Goal: Task Accomplishment & Management: Manage account settings

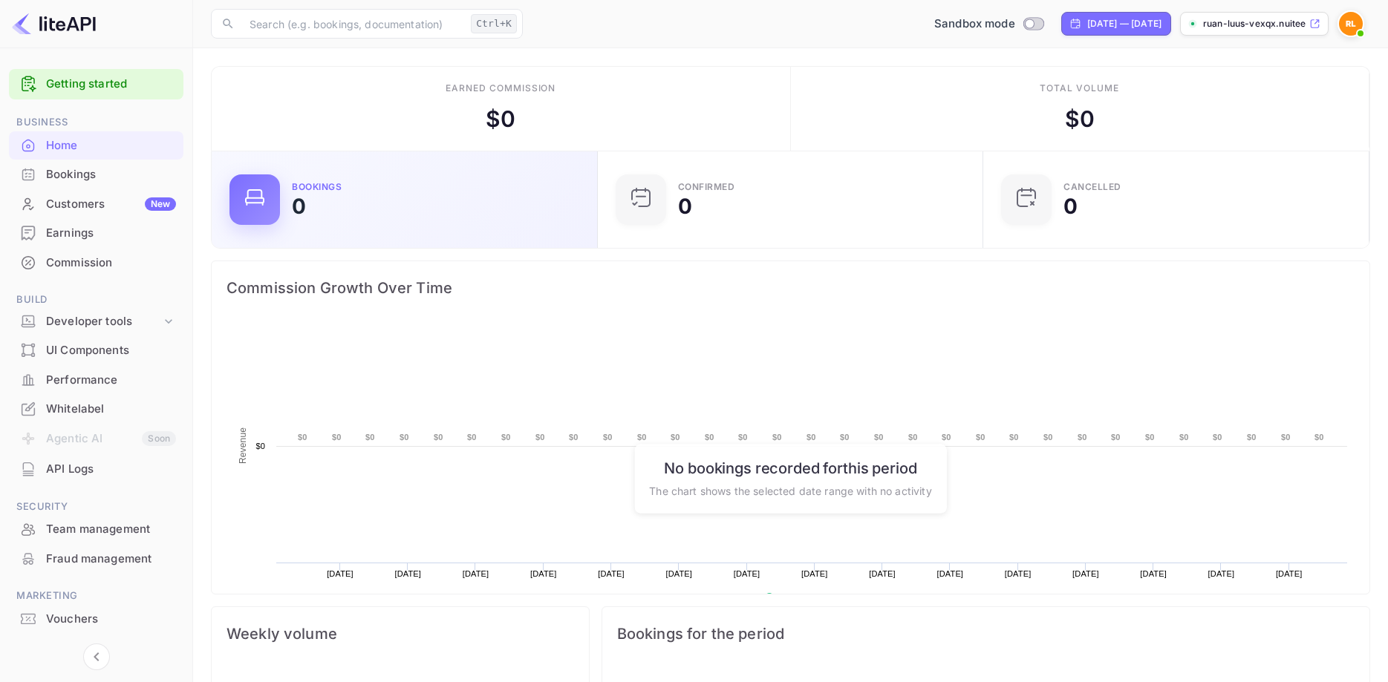
scroll to position [241, 376]
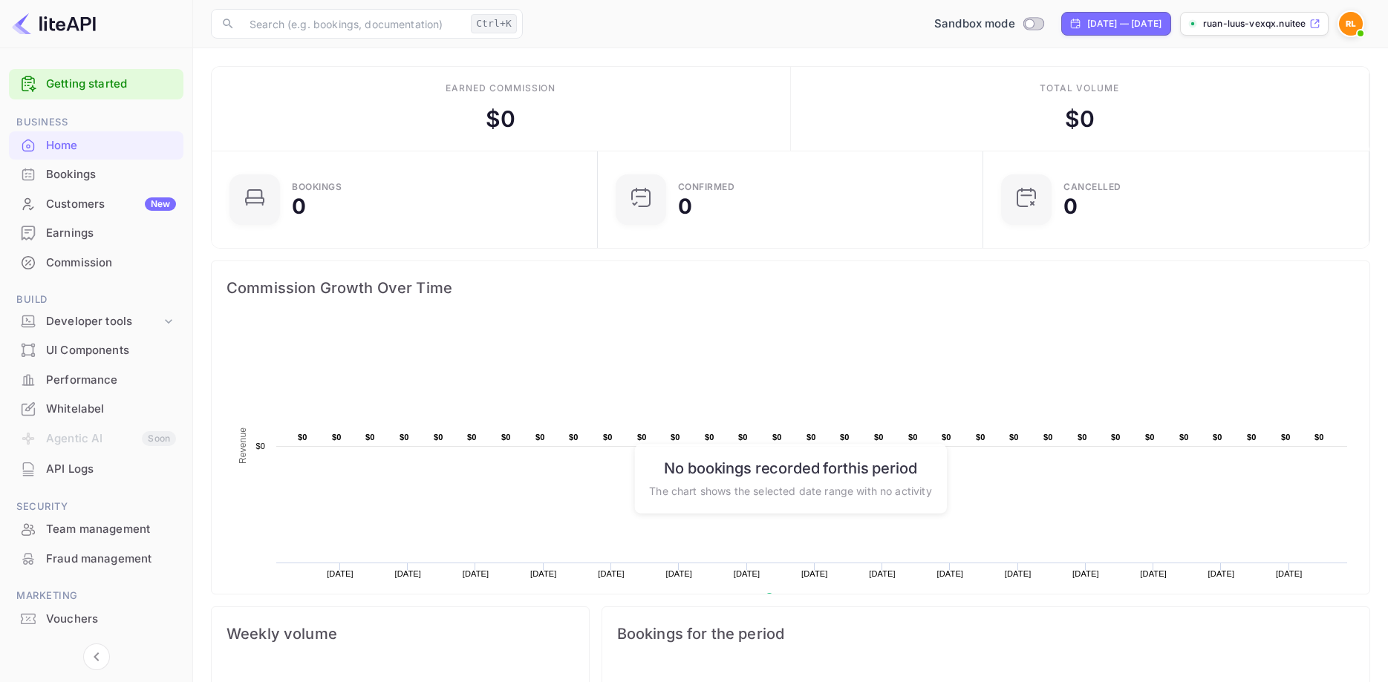
click at [1248, 24] on p "ruan-luus-vexqx.nuitee..." at bounding box center [1254, 23] width 103 height 13
click at [78, 404] on div "Whitelabel" at bounding box center [111, 409] width 130 height 17
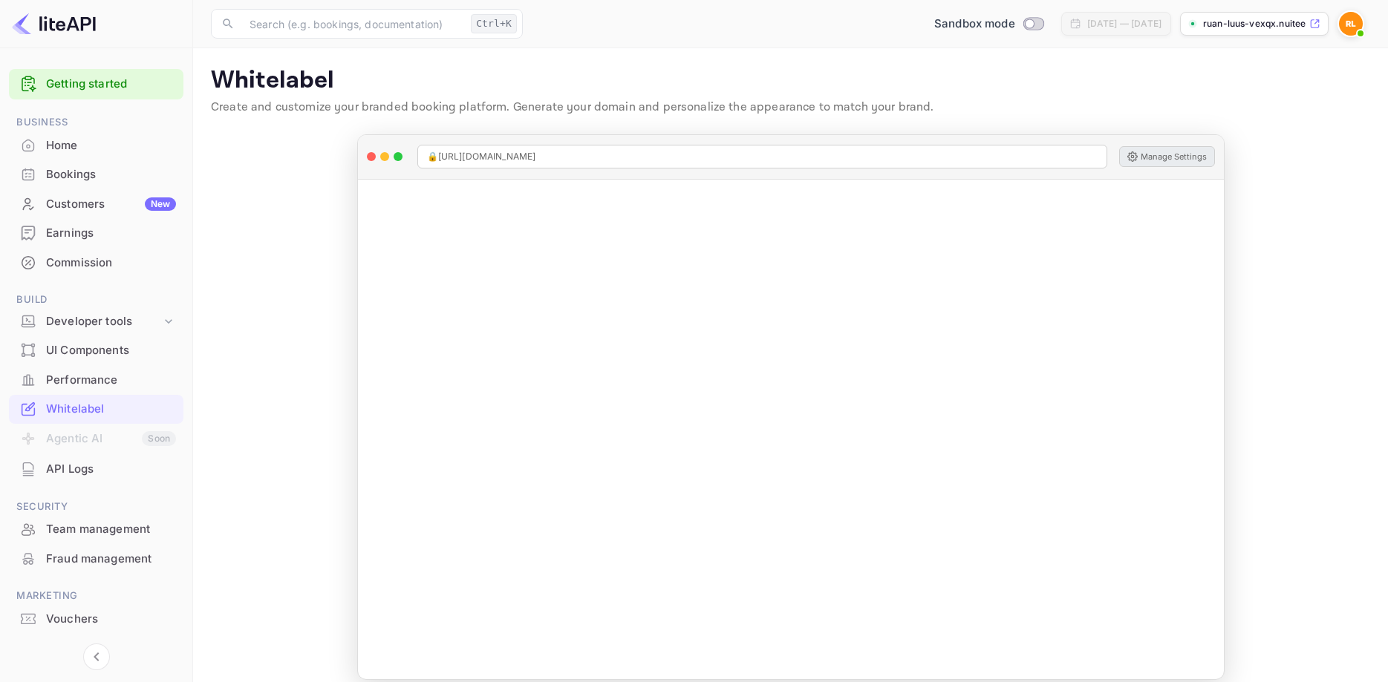
click at [1165, 158] on button "Manage Settings" at bounding box center [1167, 156] width 96 height 21
click at [79, 138] on div "Home" at bounding box center [111, 145] width 130 height 17
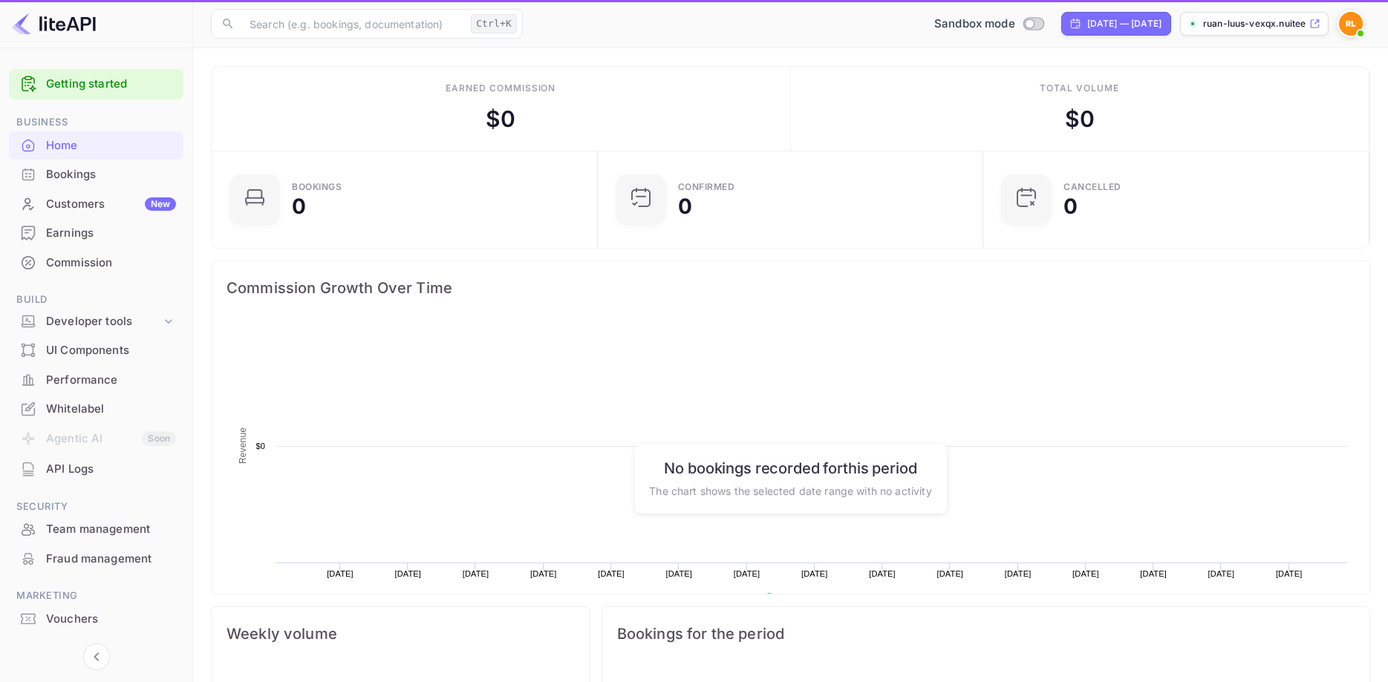
scroll to position [1, 1]
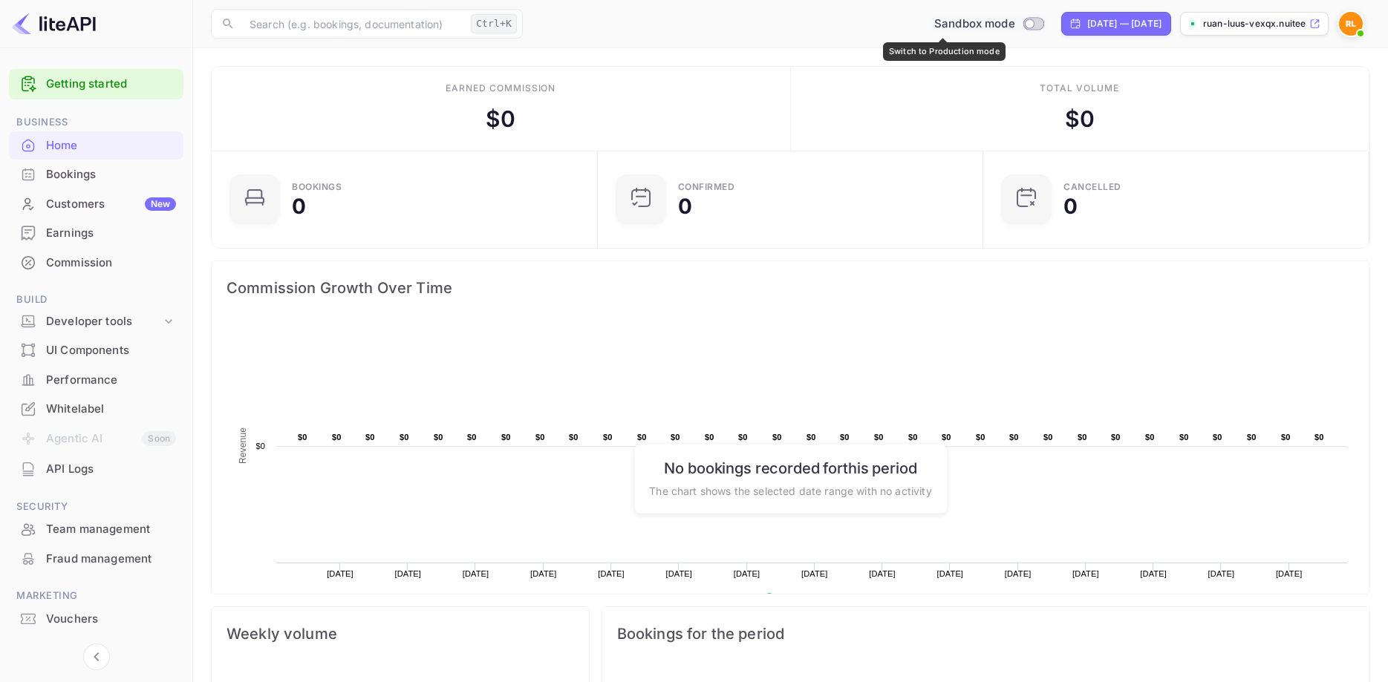
click at [1014, 22] on input "Switch to Production mode" at bounding box center [1029, 24] width 30 height 10
checkbox input "false"
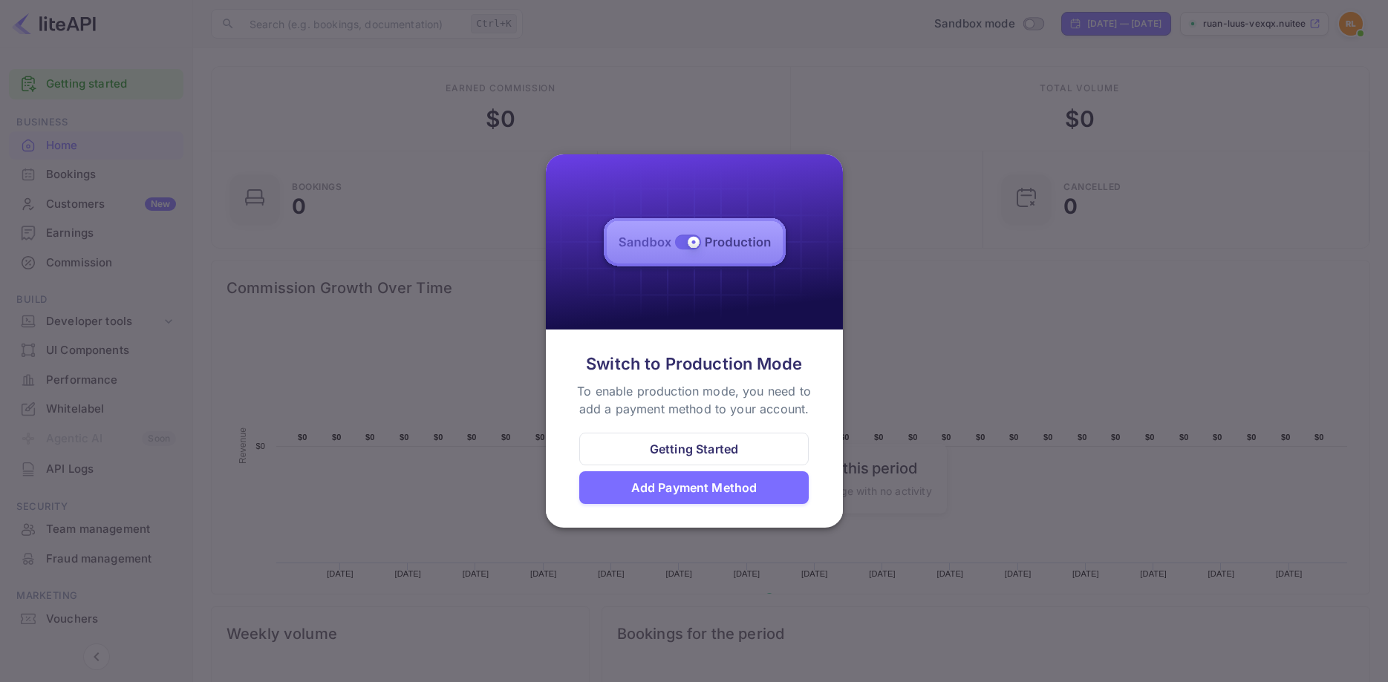
click at [719, 448] on div "Getting Started" at bounding box center [694, 449] width 88 height 18
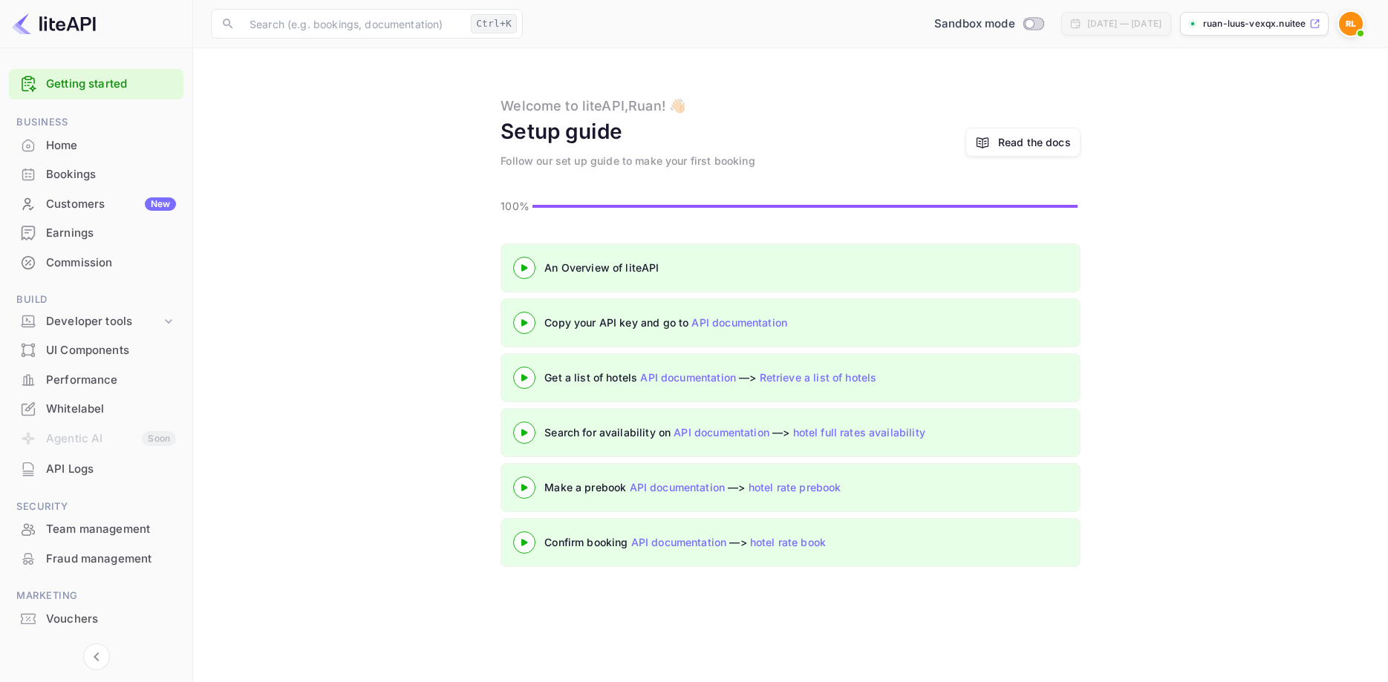
click at [61, 422] on div "Whitelabel" at bounding box center [96, 409] width 174 height 29
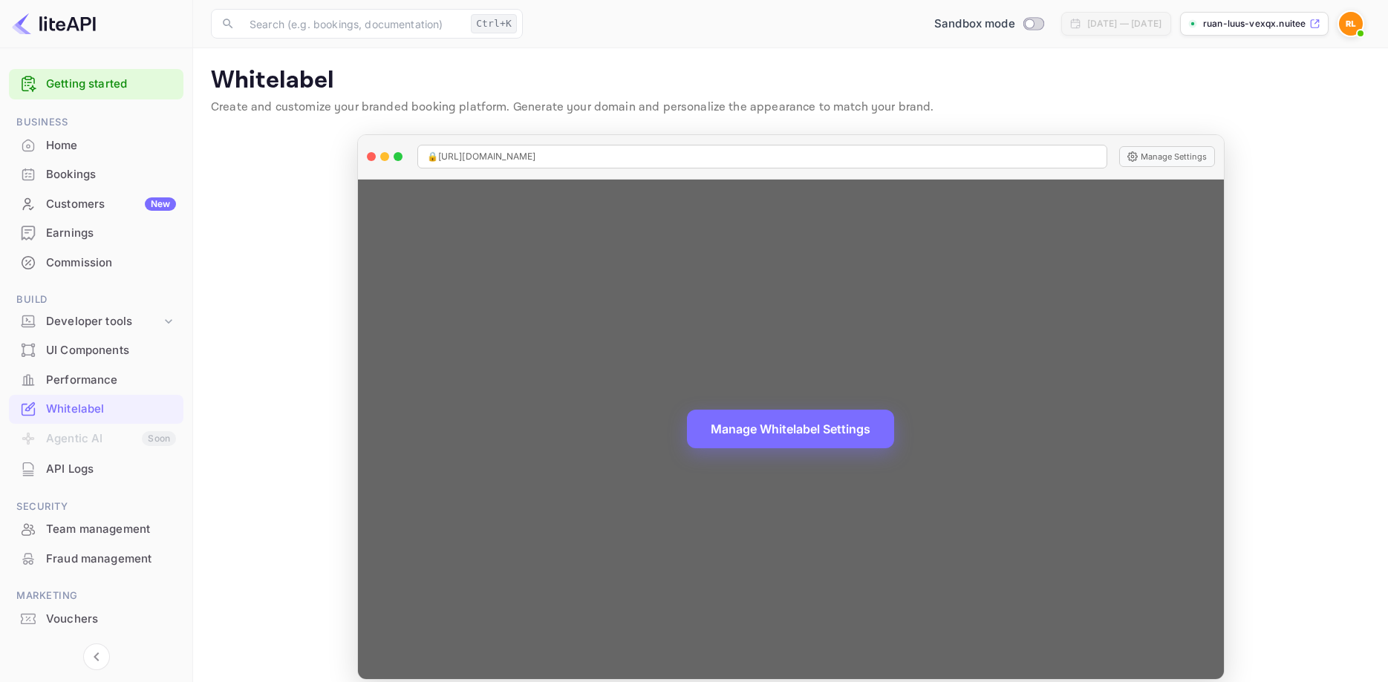
scroll to position [16, 0]
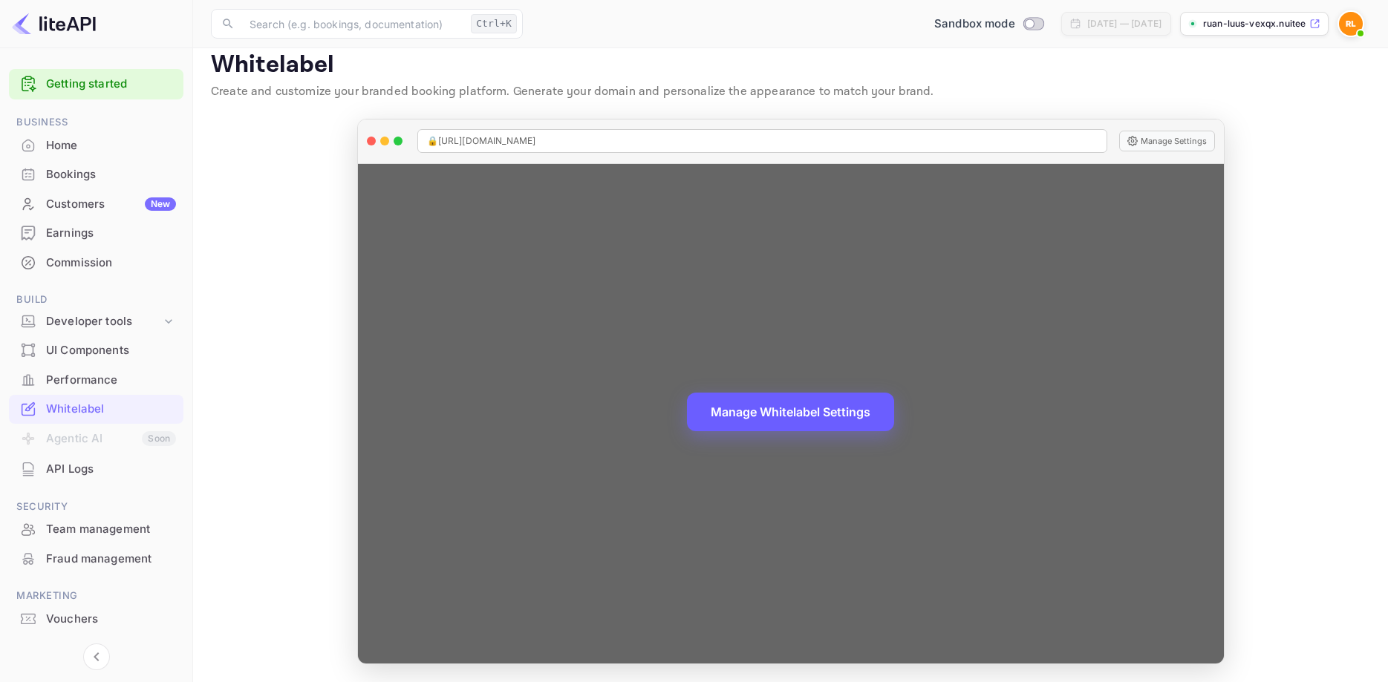
click at [774, 430] on button "Manage Whitelabel Settings" at bounding box center [790, 412] width 207 height 39
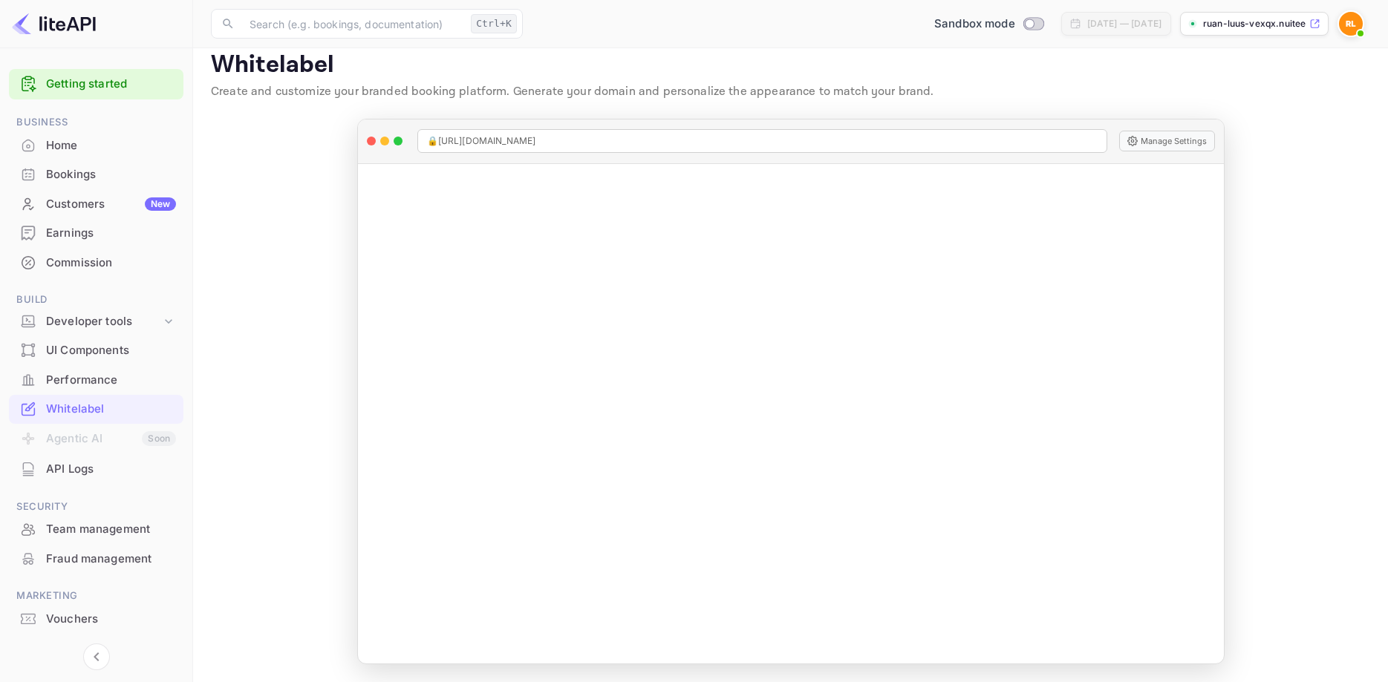
click at [367, 111] on main "Whitelabel Create and customize your branded booking platform. Generate your do…" at bounding box center [790, 358] width 1195 height 650
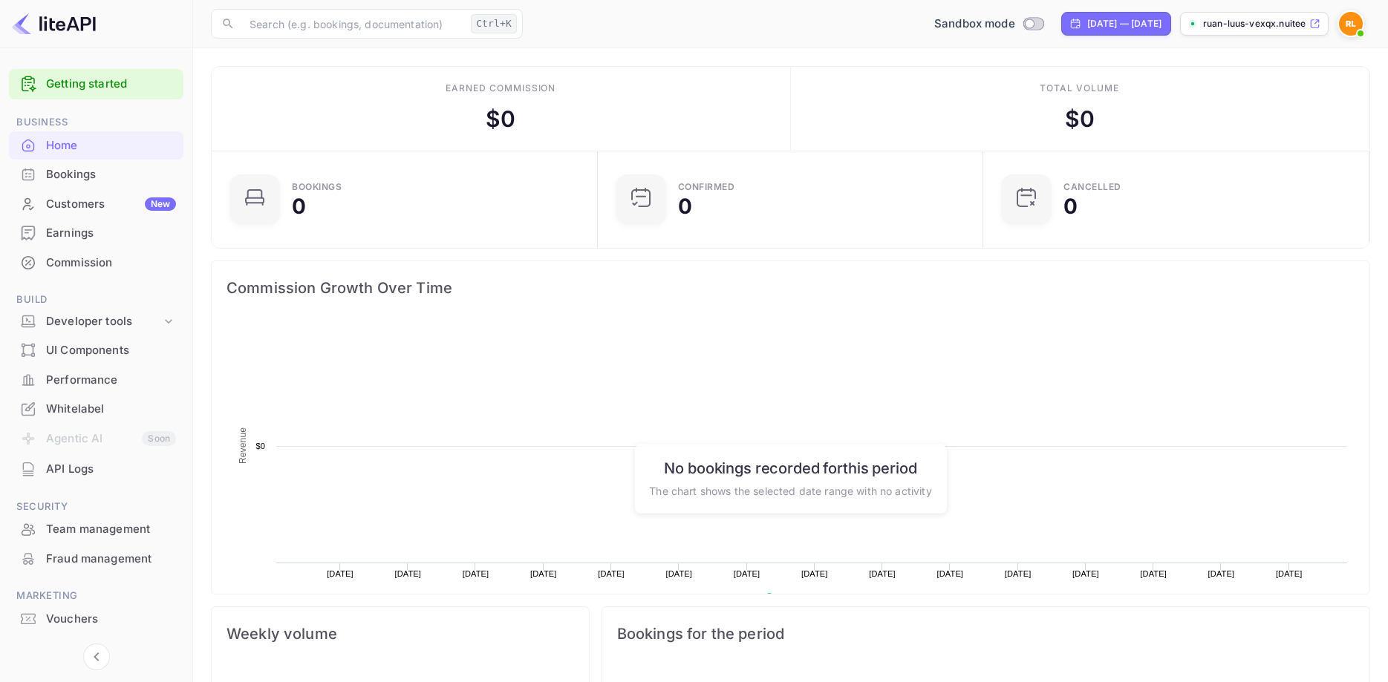
scroll to position [241, 376]
click at [1353, 21] on img at bounding box center [1351, 24] width 24 height 24
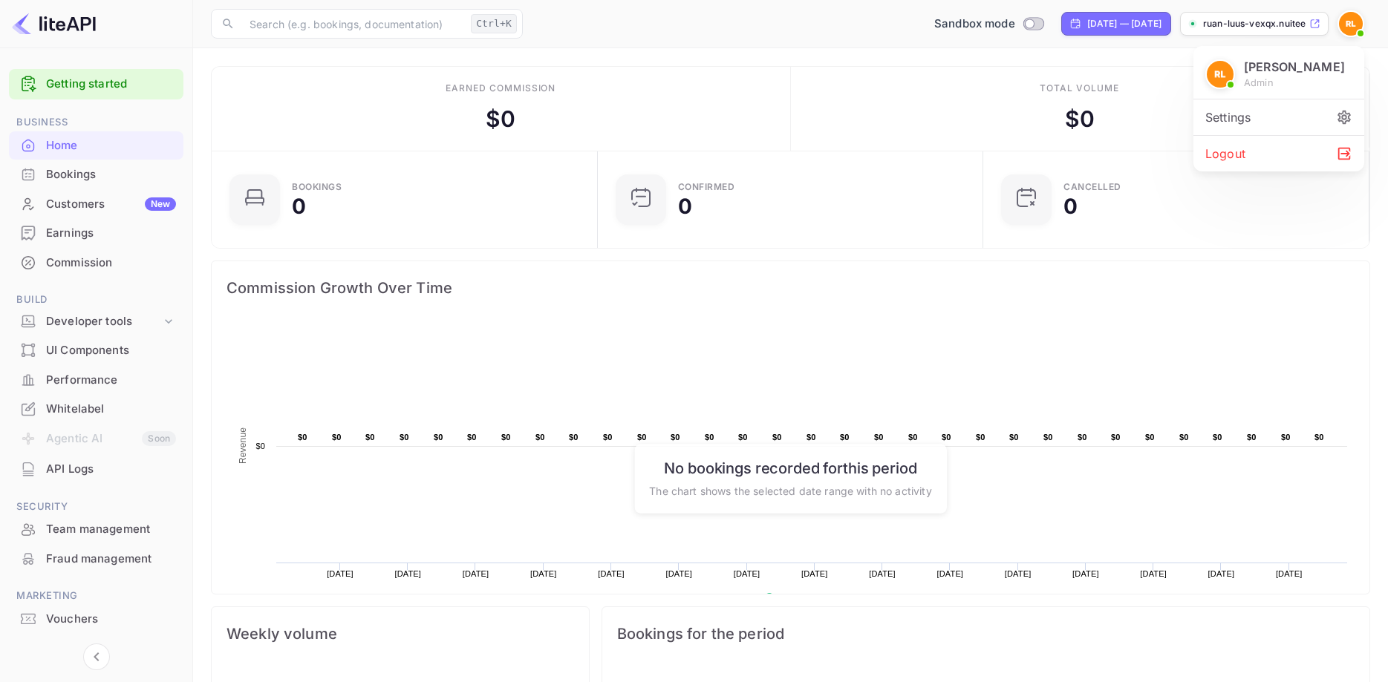
click at [1238, 120] on div "Settings" at bounding box center [1278, 117] width 171 height 36
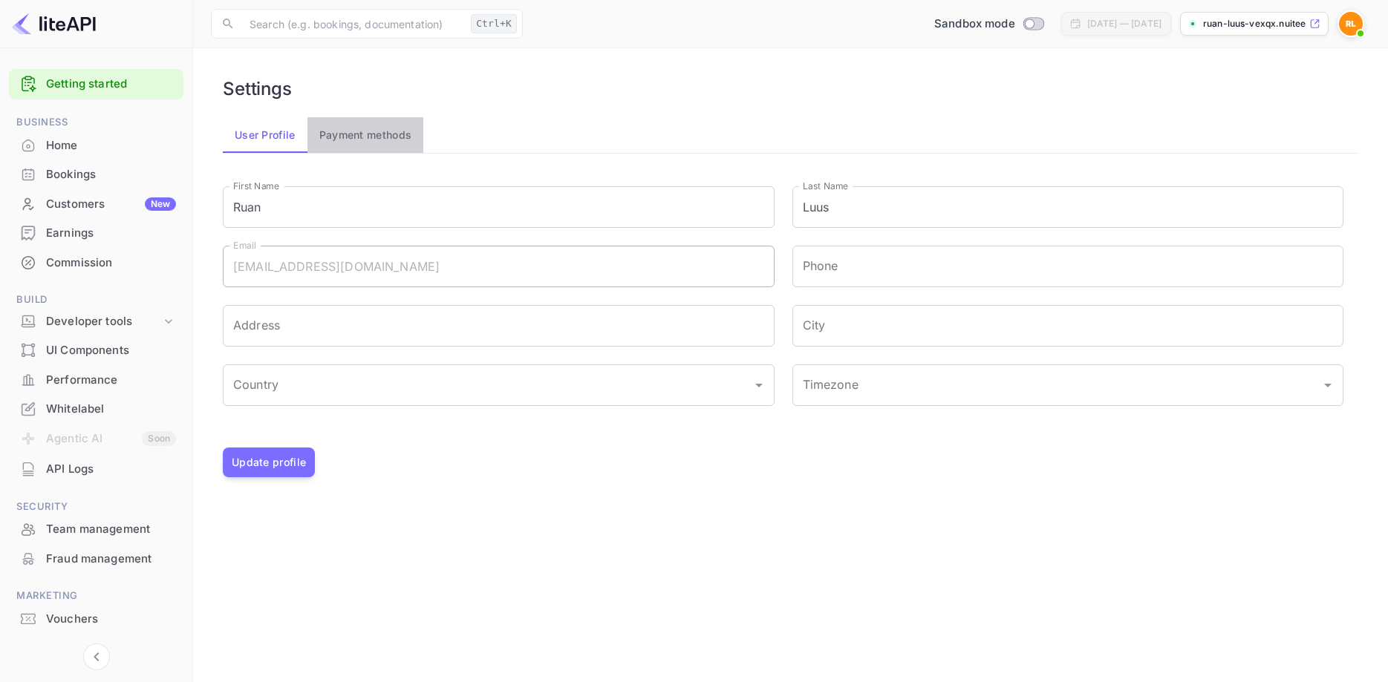
click at [373, 128] on button "Payment methods" at bounding box center [365, 135] width 117 height 36
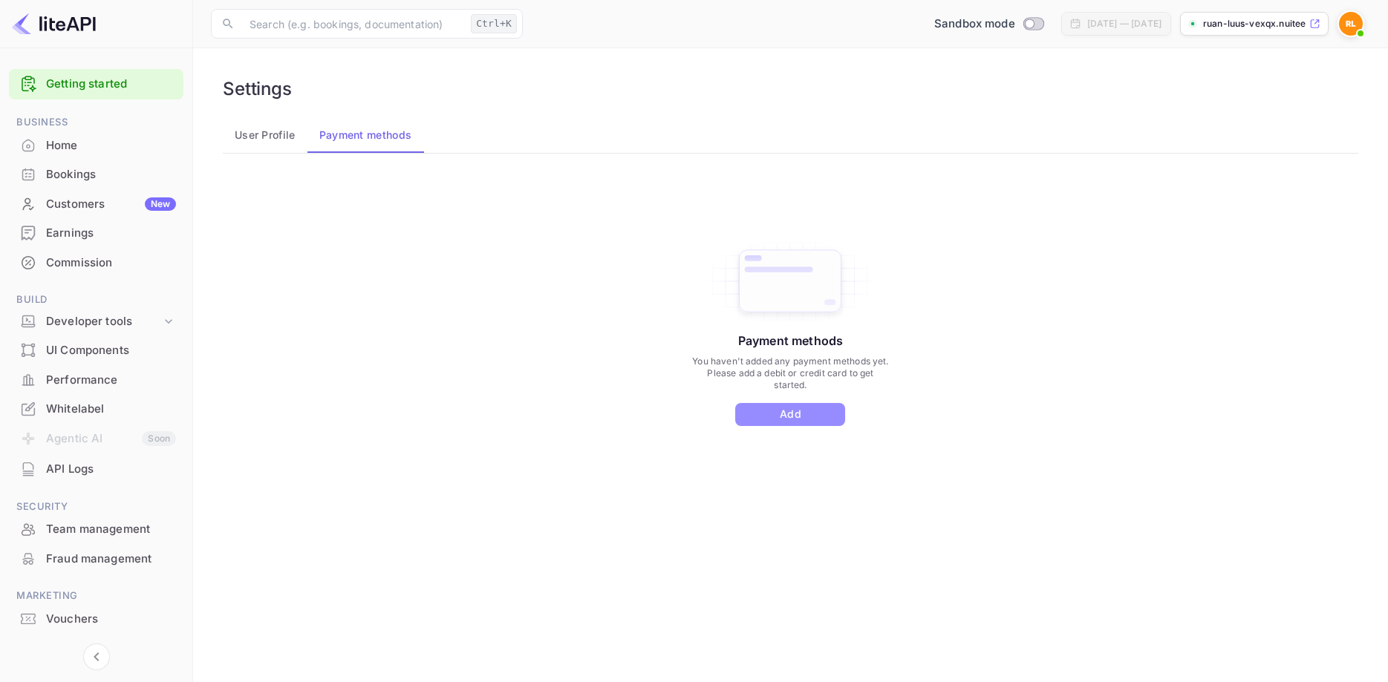
click at [800, 417] on button "Add" at bounding box center [790, 414] width 110 height 23
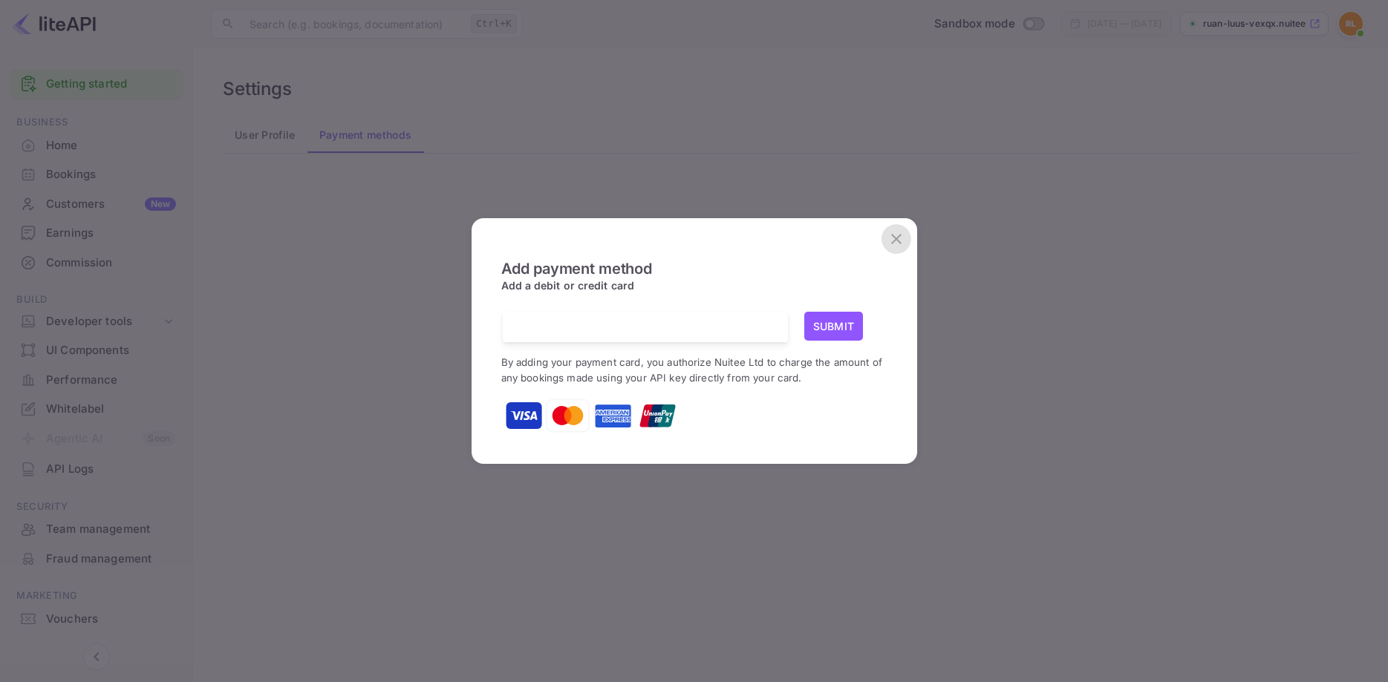
click at [900, 237] on icon "close" at bounding box center [896, 239] width 18 height 18
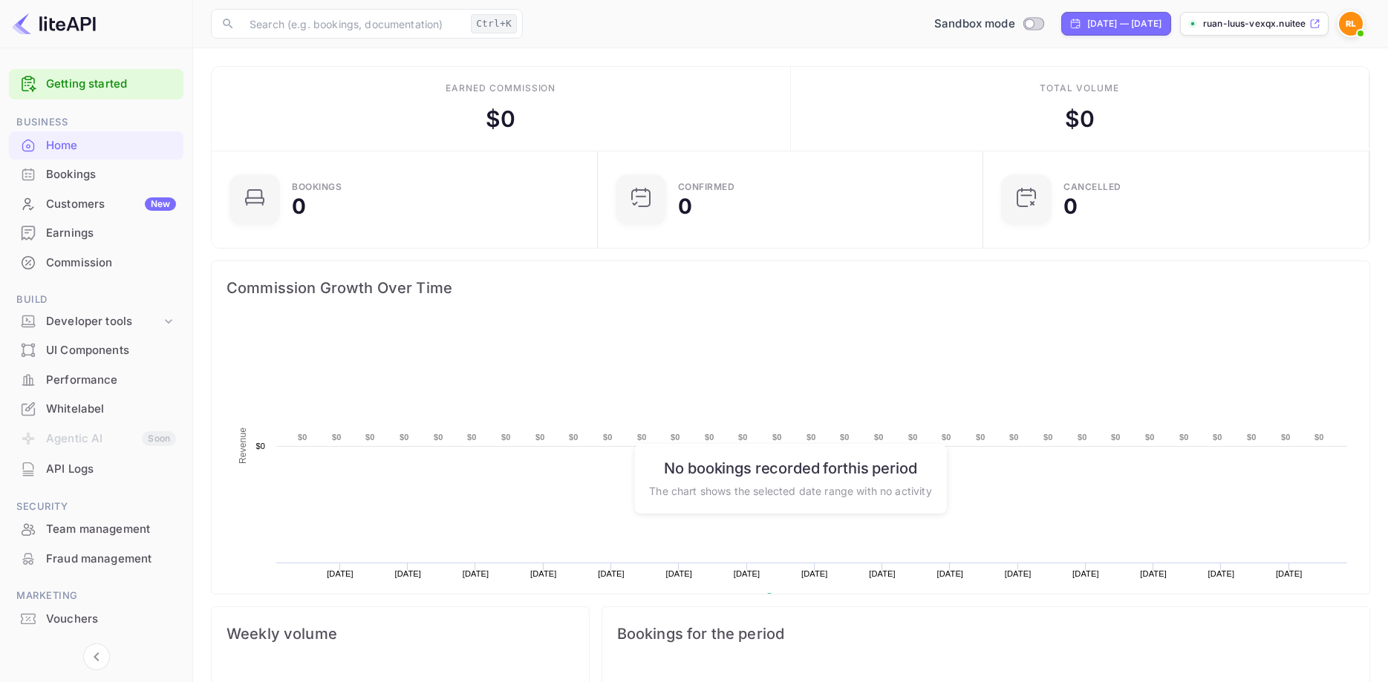
scroll to position [241, 376]
click at [1282, 24] on p "ruan-luus-vexqx.nuitee..." at bounding box center [1254, 23] width 103 height 13
click at [99, 222] on div "Earnings" at bounding box center [96, 233] width 174 height 29
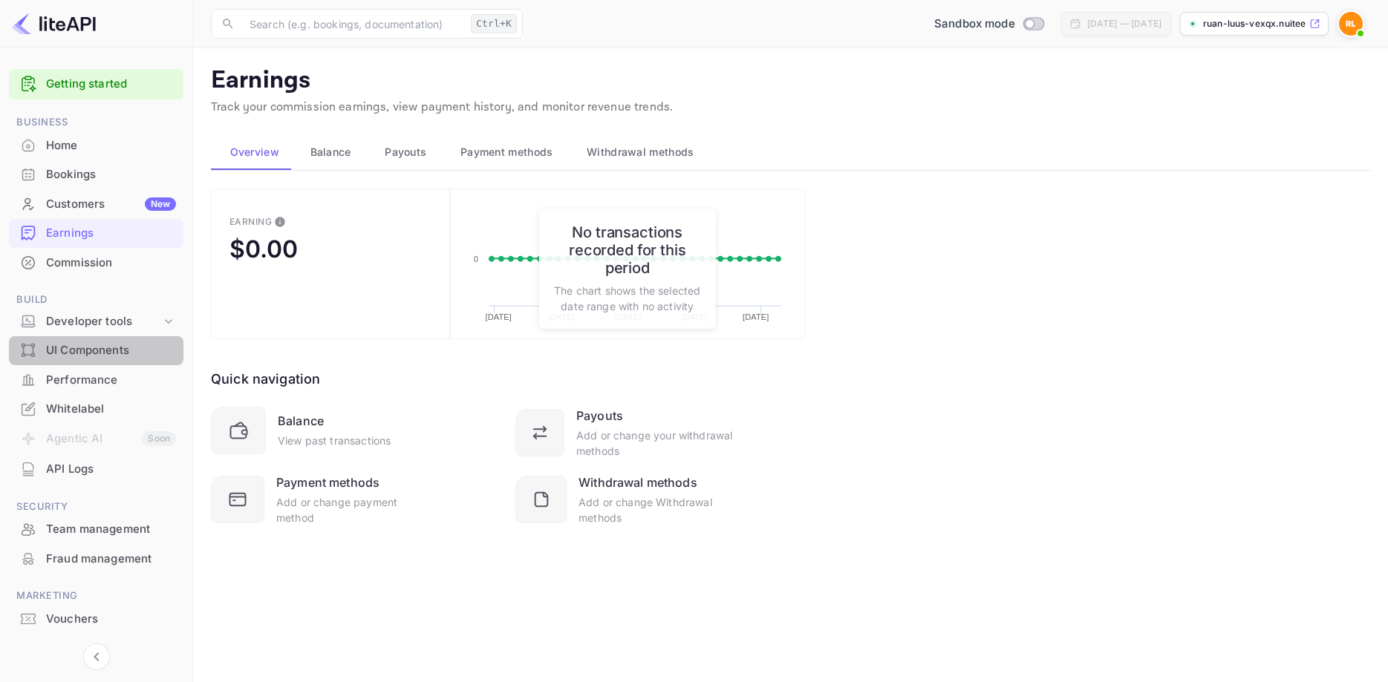
click at [90, 350] on div "UI Components" at bounding box center [111, 350] width 130 height 17
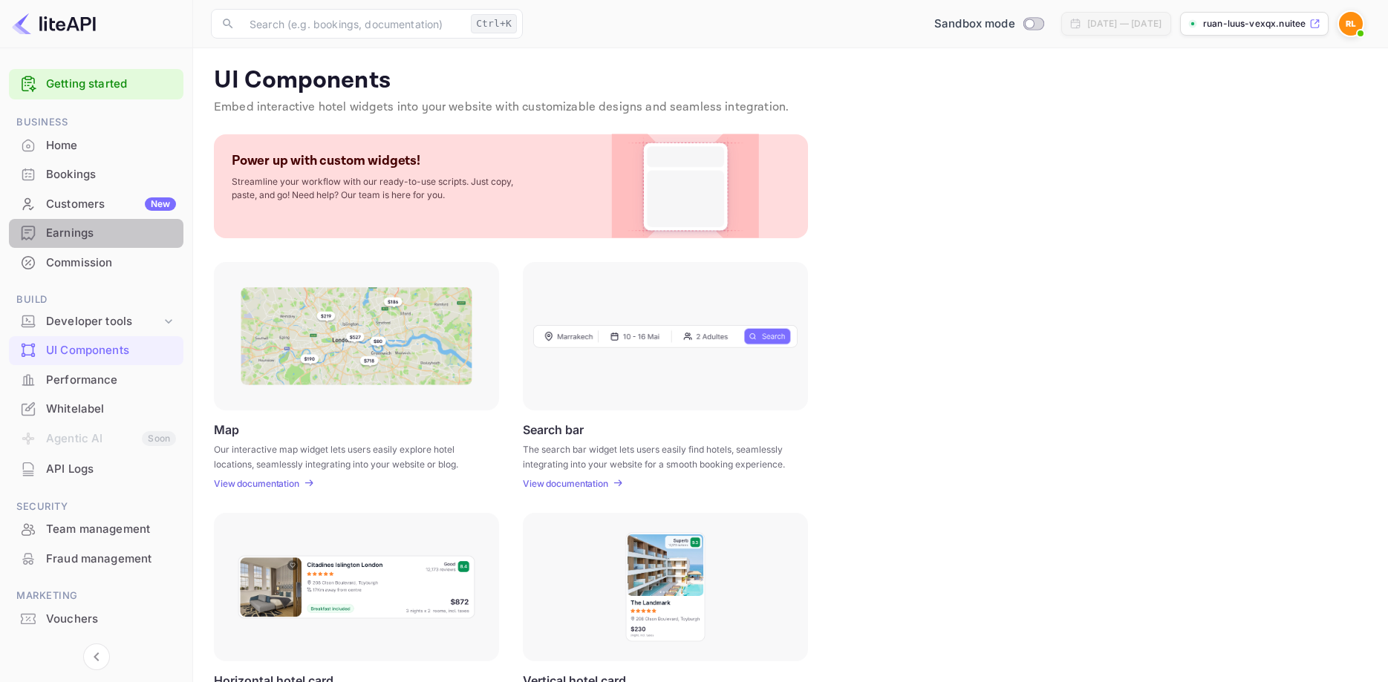
click at [88, 227] on div "Earnings" at bounding box center [111, 233] width 130 height 17
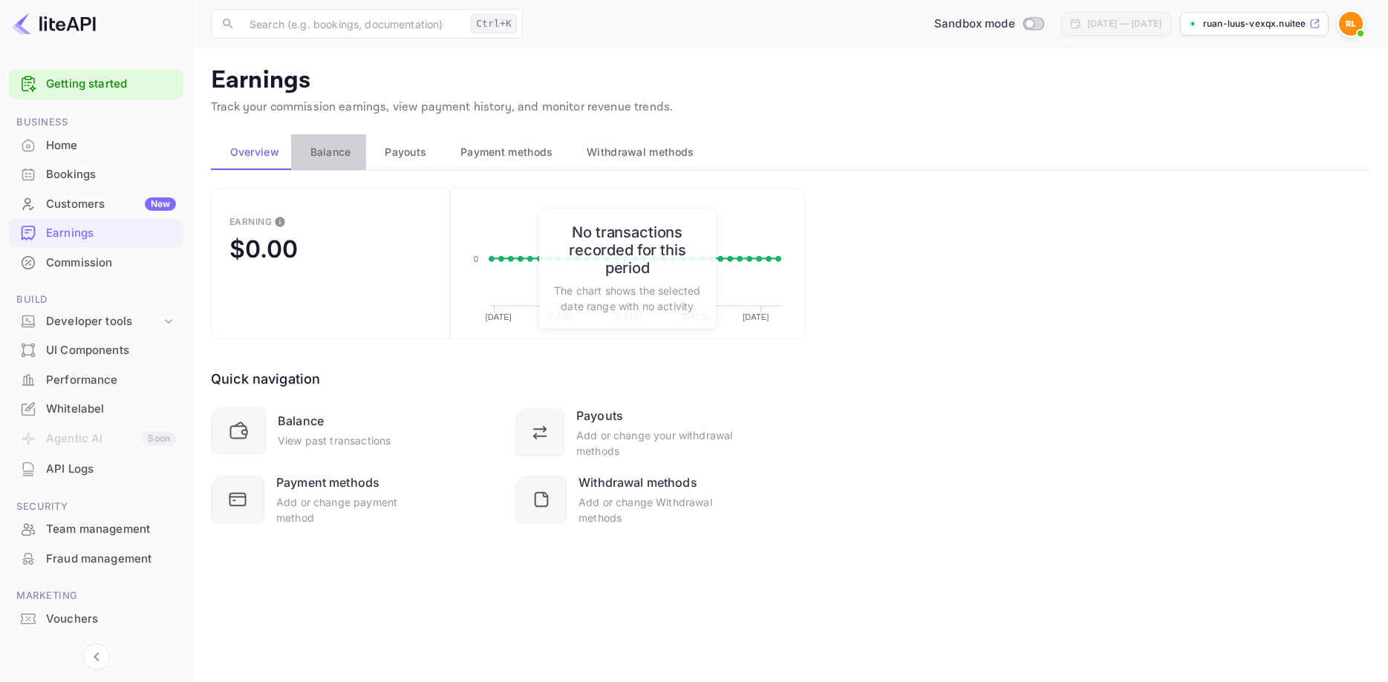
click at [348, 152] on span "Balance" at bounding box center [330, 152] width 41 height 18
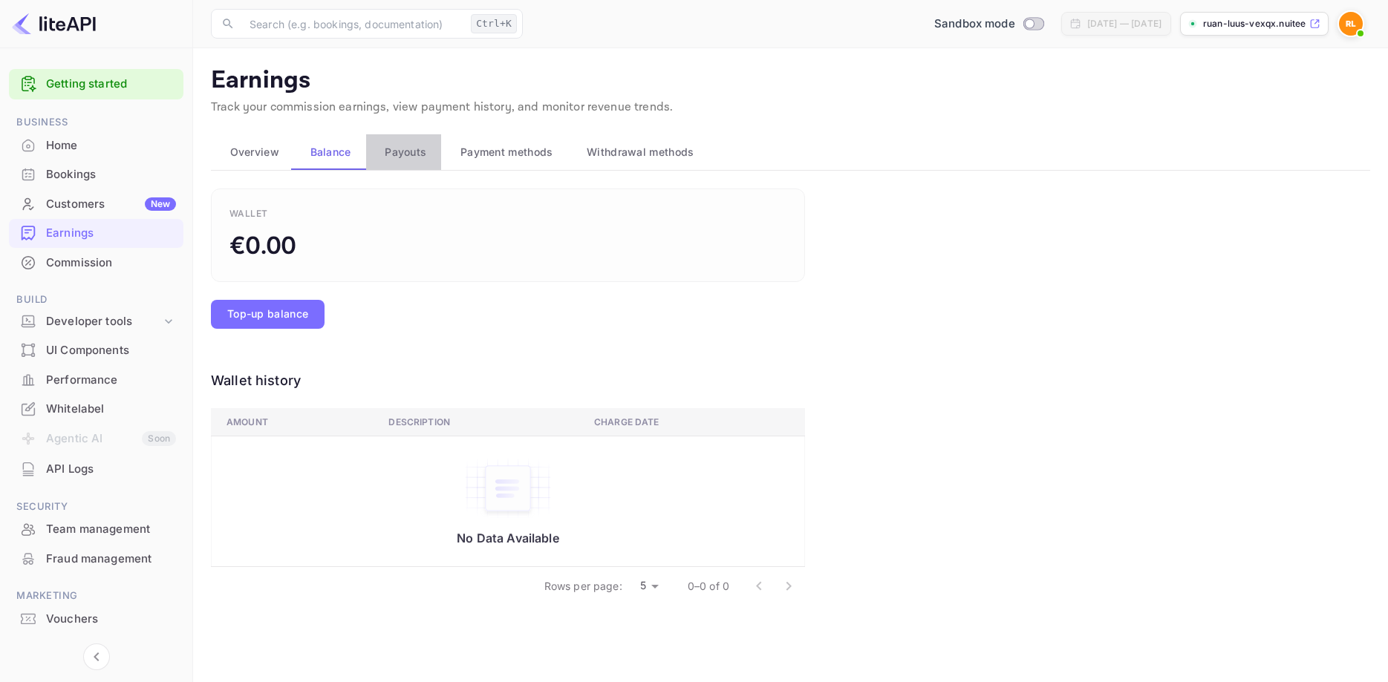
click at [435, 138] on button "Payouts" at bounding box center [404, 152] width 76 height 36
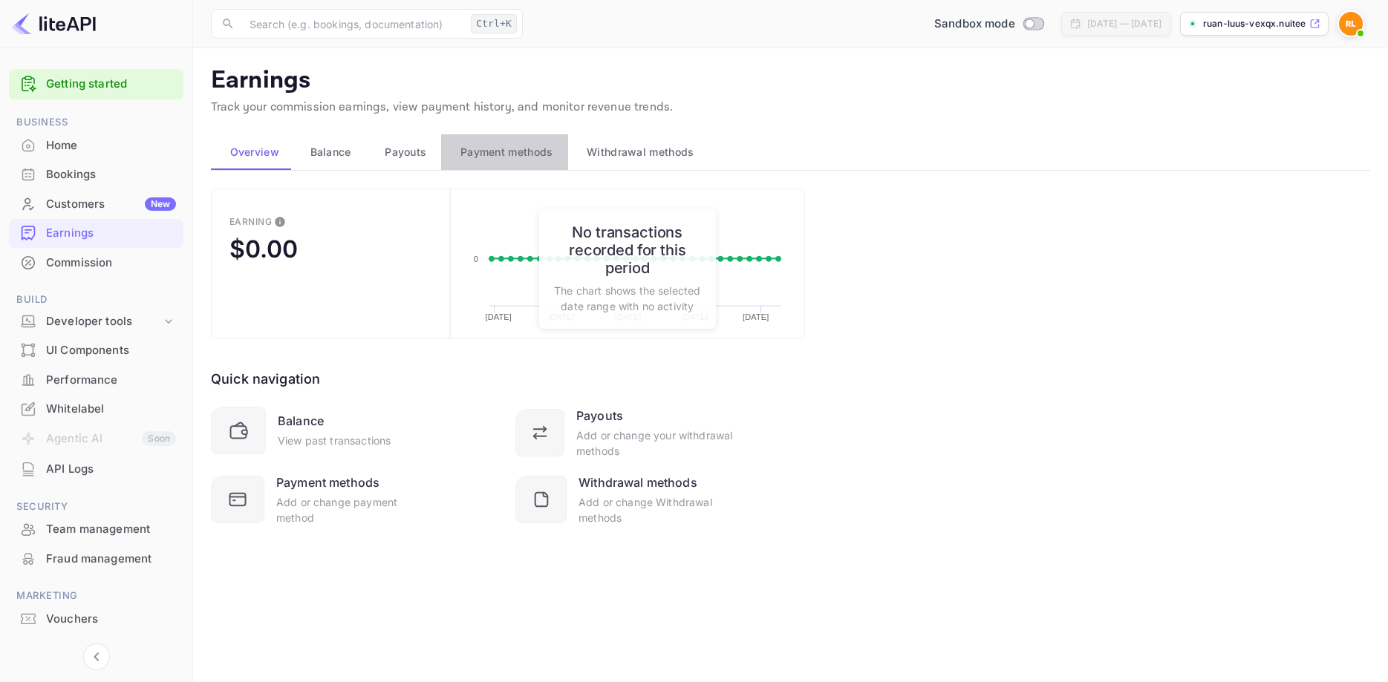
click at [496, 146] on span "Payment methods" at bounding box center [506, 152] width 93 height 18
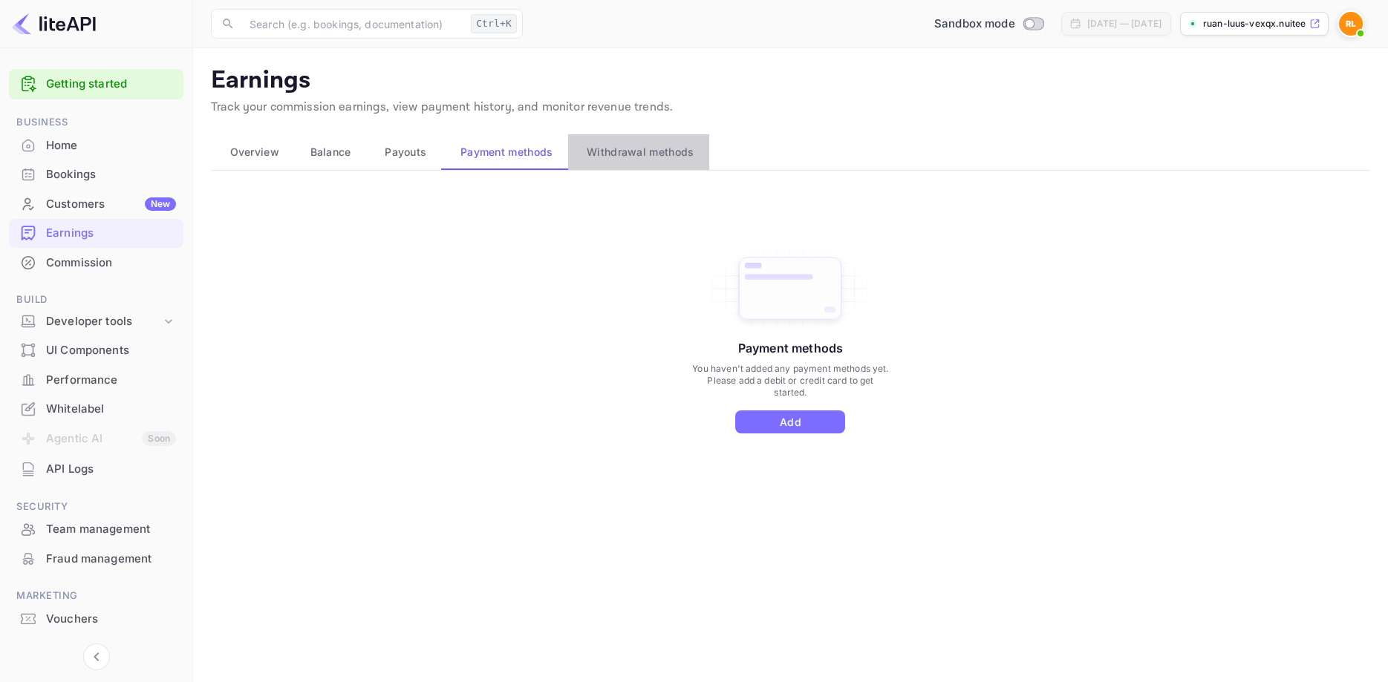
click at [631, 163] on button "Withdrawal methods" at bounding box center [638, 152] width 141 height 36
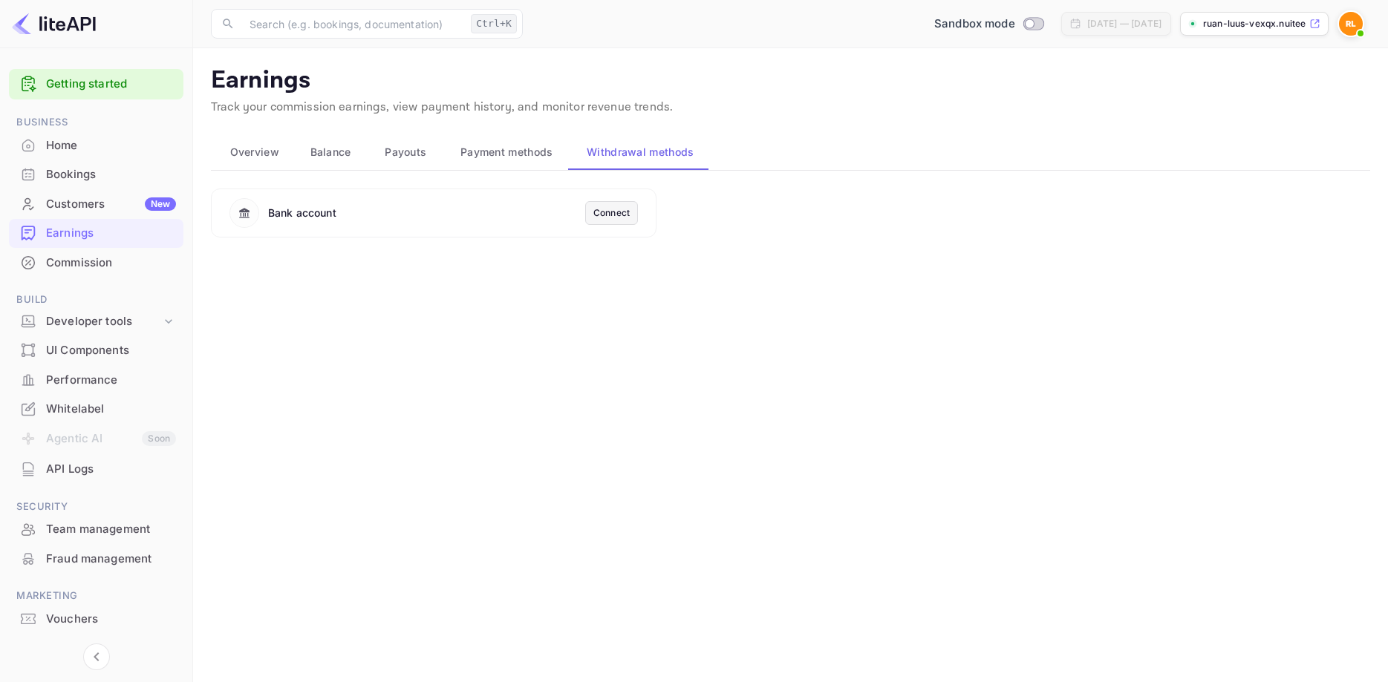
click at [607, 225] on div "Bank account Connect" at bounding box center [433, 213] width 445 height 49
click at [613, 213] on div "Connect" at bounding box center [611, 212] width 36 height 13
